Goal: Transaction & Acquisition: Purchase product/service

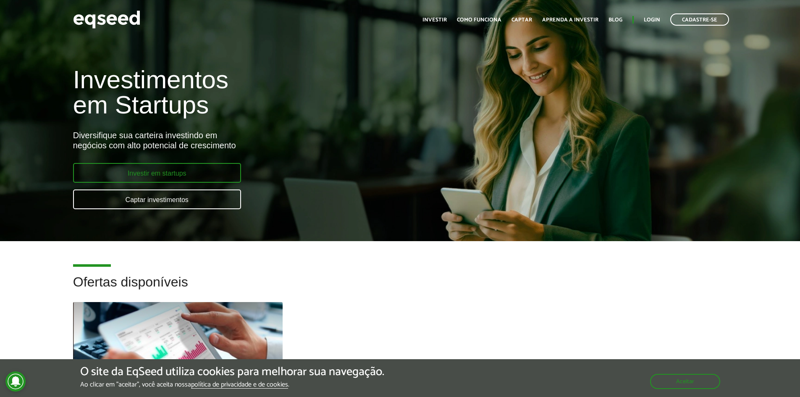
click at [205, 165] on link "Investir em startups" at bounding box center [157, 173] width 168 height 20
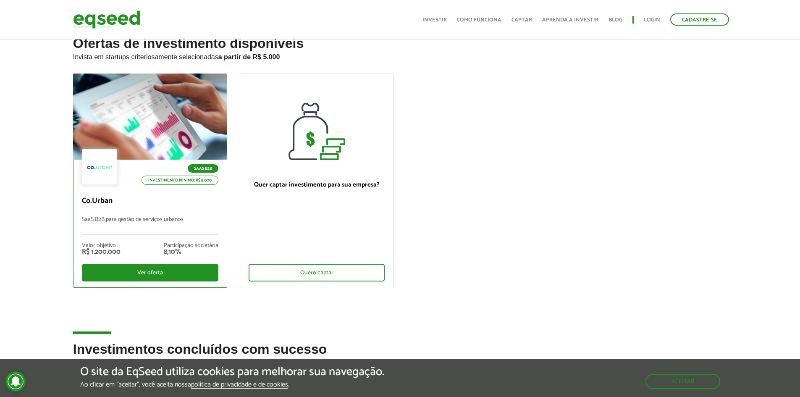
scroll to position [42, 0]
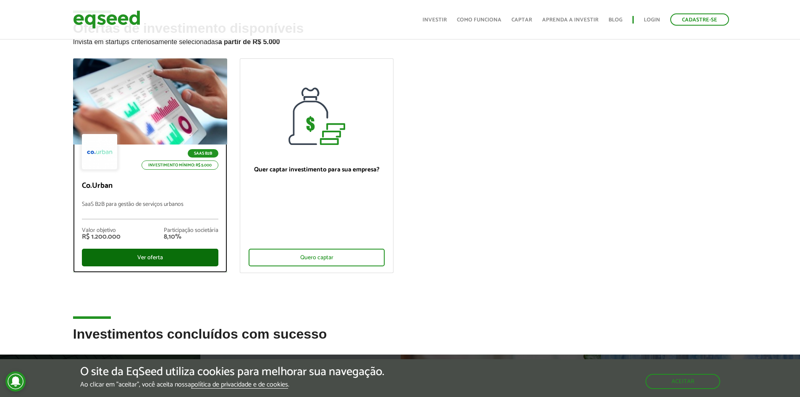
click at [155, 257] on div "Ver oferta" at bounding box center [150, 258] width 136 height 18
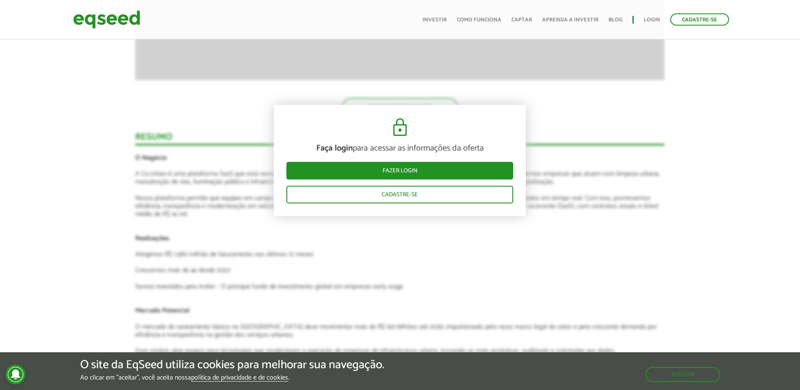
scroll to position [1175, 0]
